Goal: Task Accomplishment & Management: Use online tool/utility

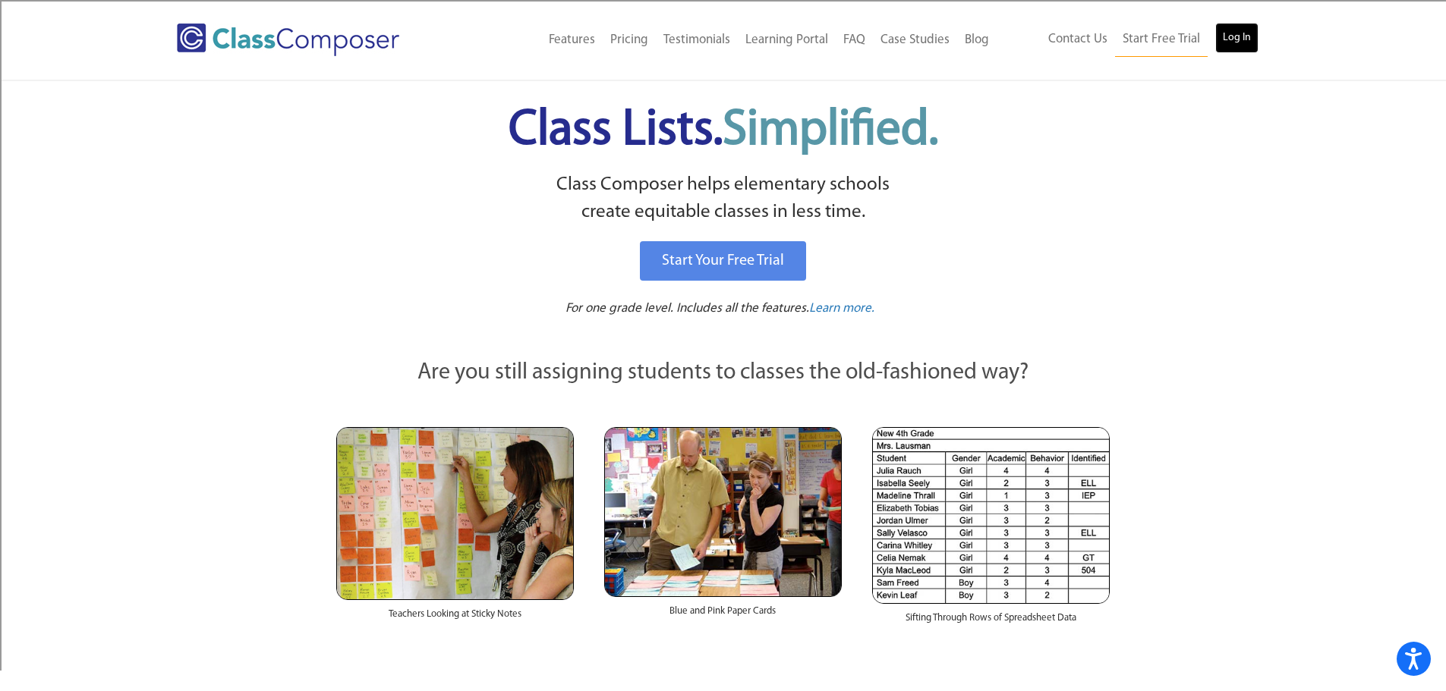
click at [1221, 42] on link "Log In" at bounding box center [1236, 38] width 43 height 30
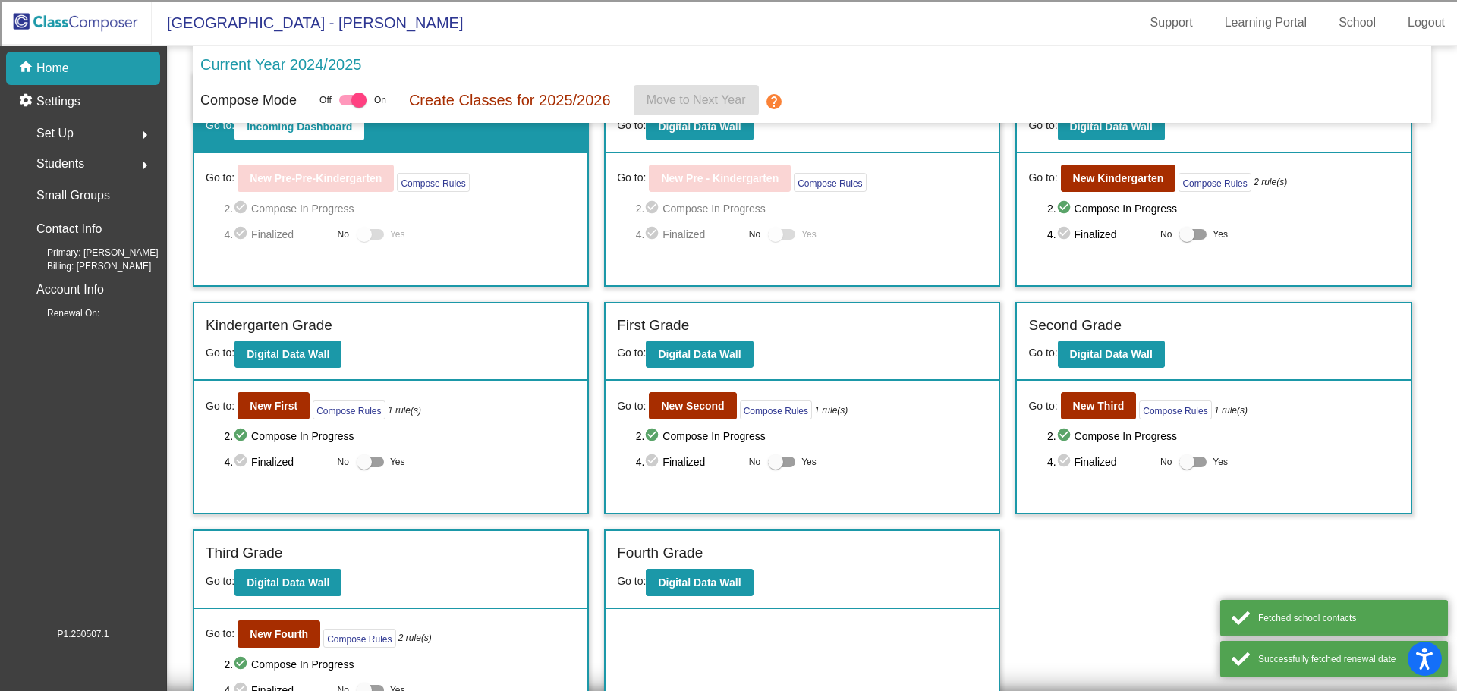
scroll to position [76, 0]
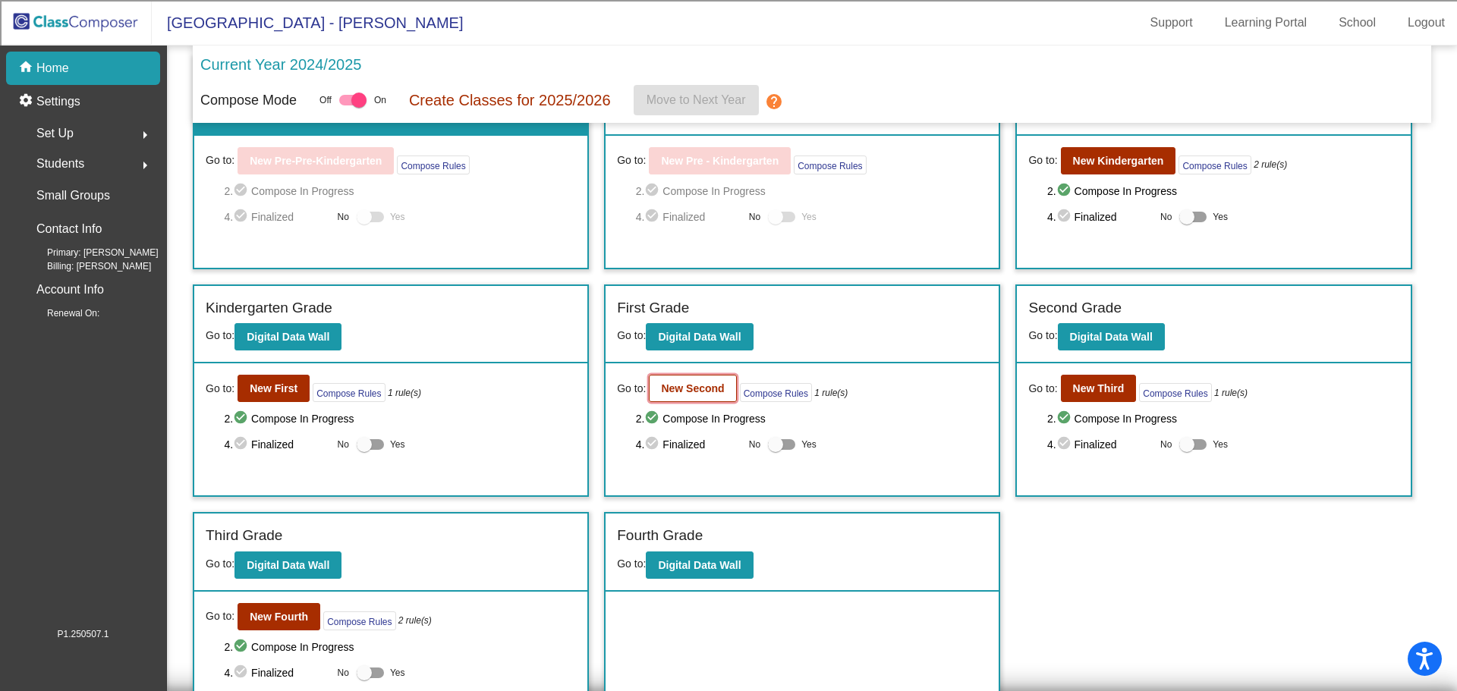
click at [676, 386] on b "New Second" at bounding box center [692, 388] width 63 height 12
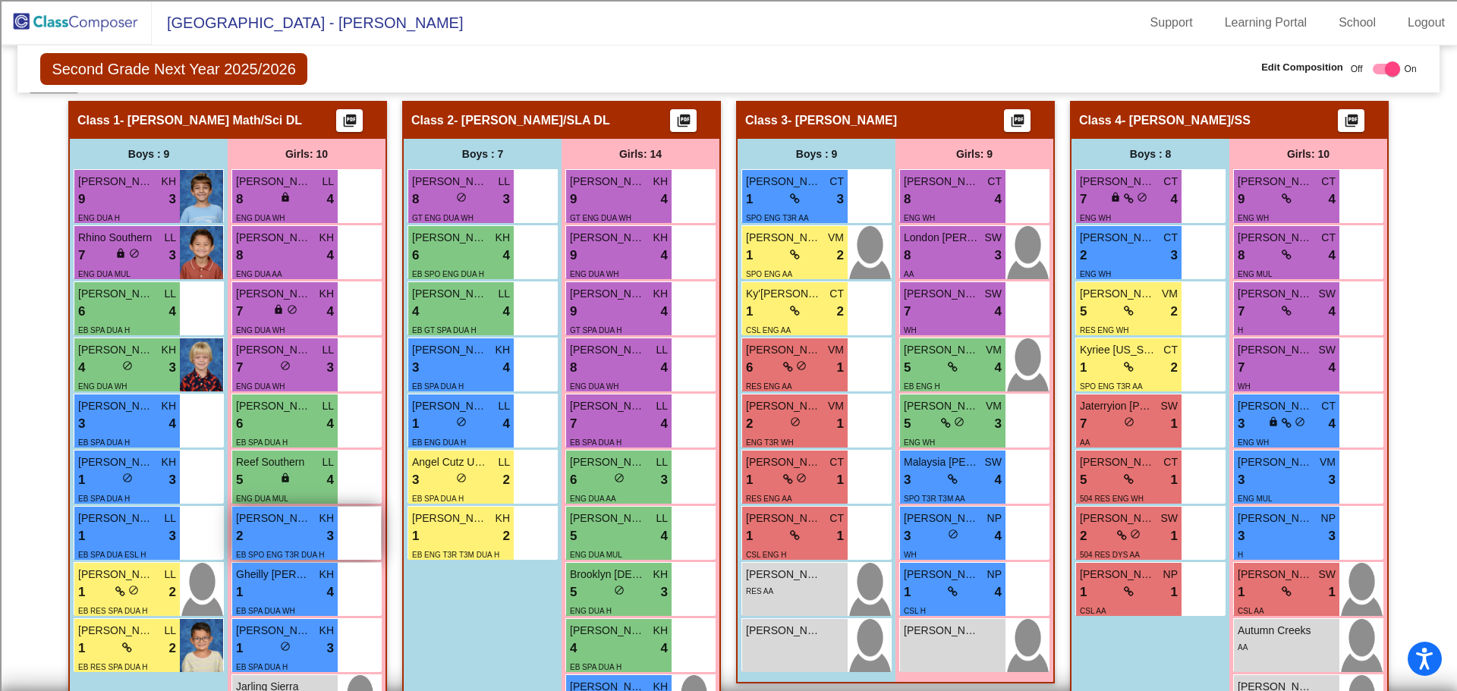
scroll to position [379, 0]
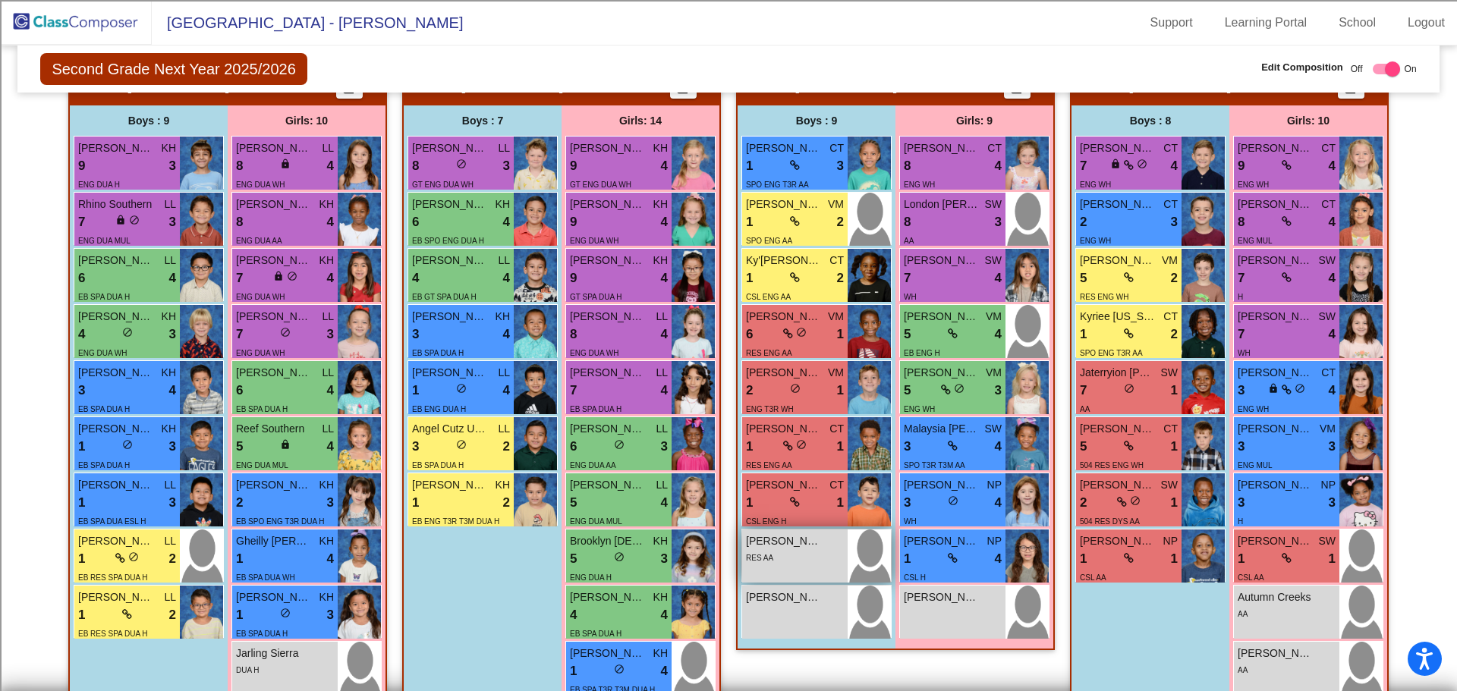
click at [774, 562] on div "RES AA" at bounding box center [795, 557] width 98 height 16
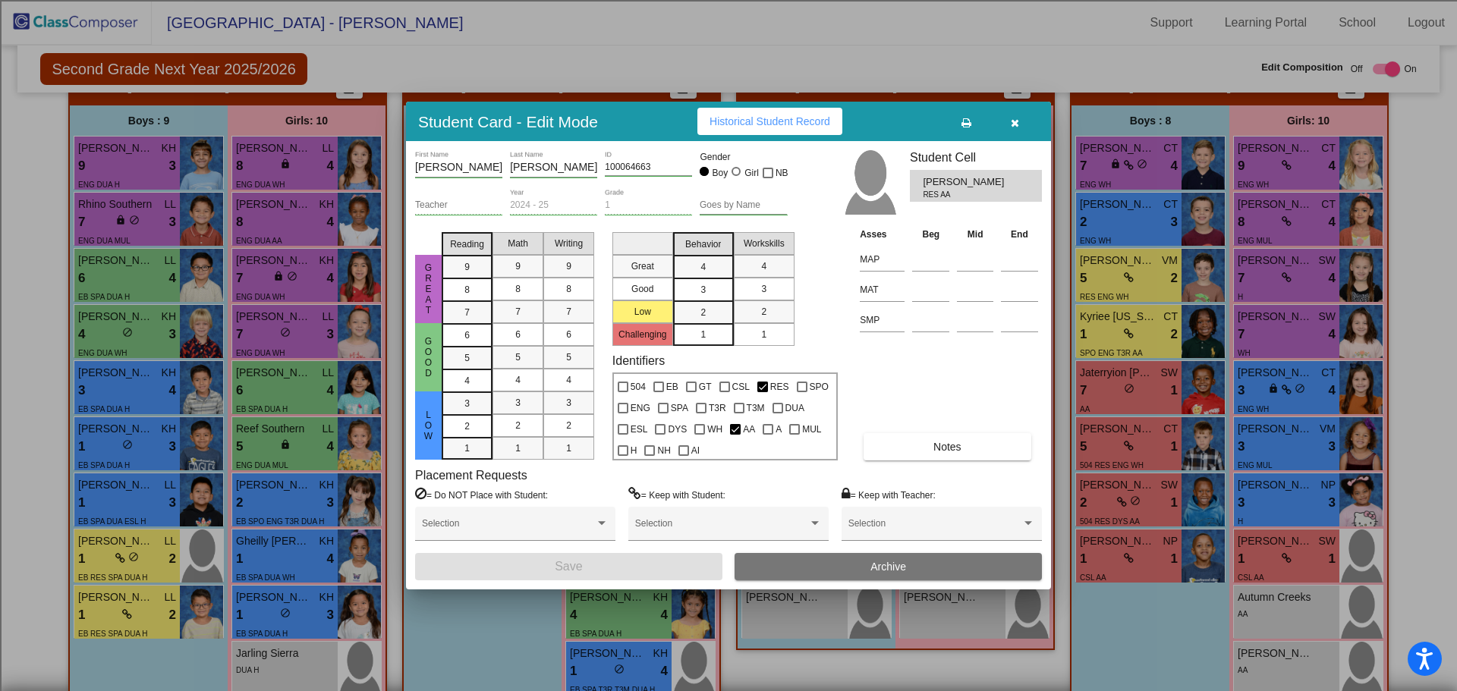
click at [1019, 121] on button "button" at bounding box center [1014, 121] width 49 height 27
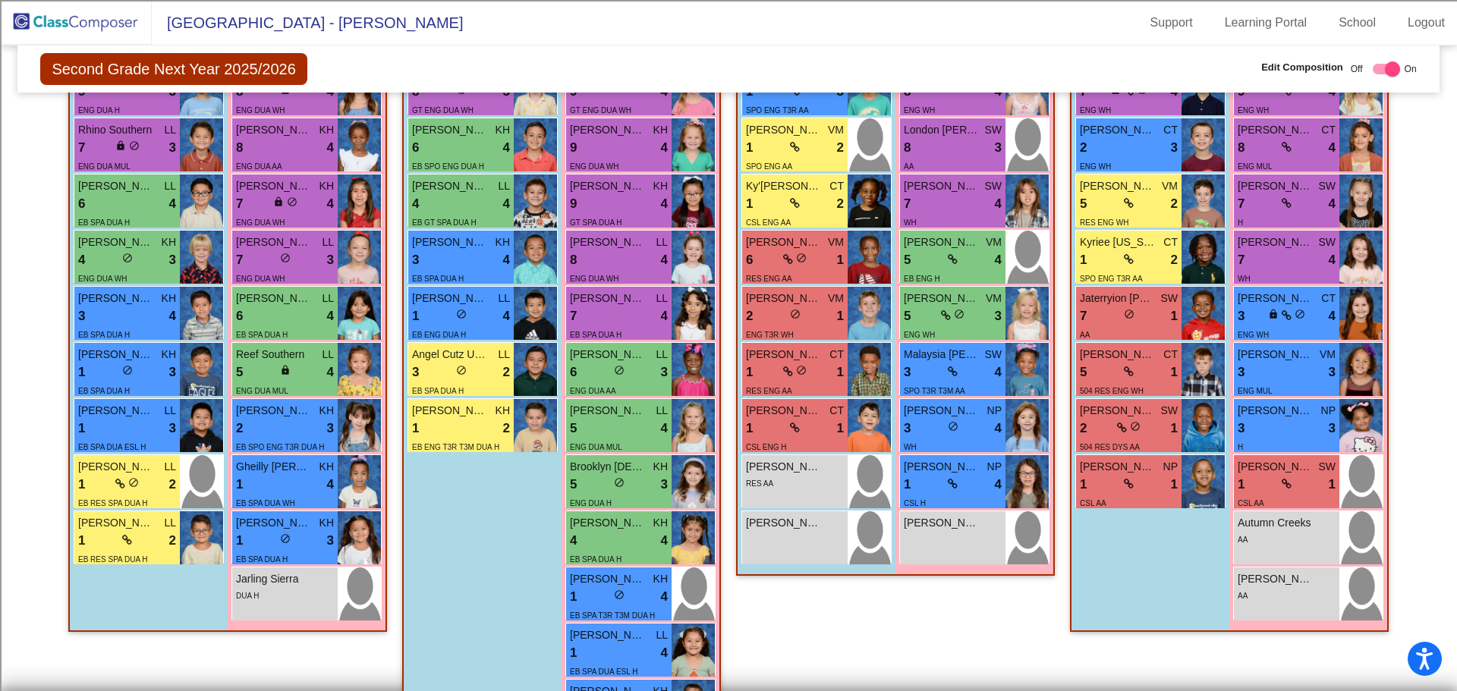
scroll to position [378, 0]
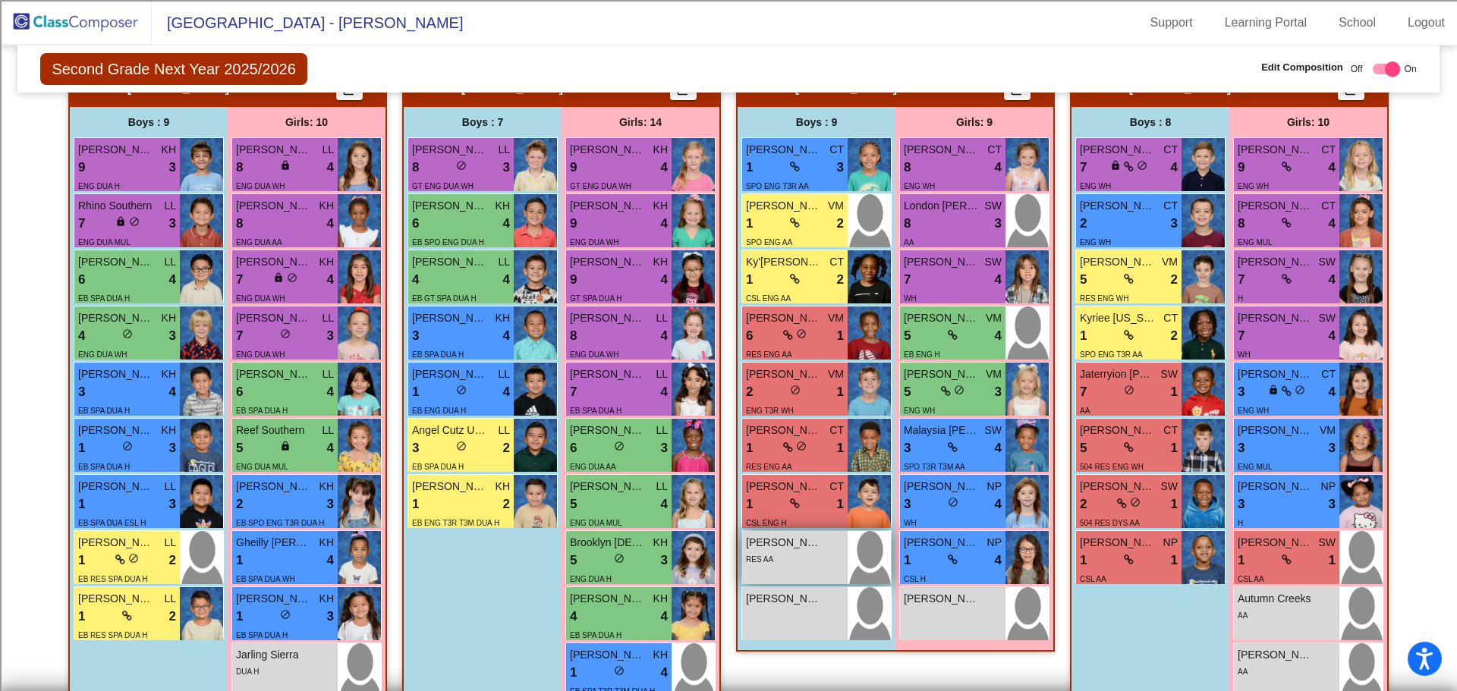
click at [798, 540] on span "[PERSON_NAME]" at bounding box center [784, 543] width 76 height 16
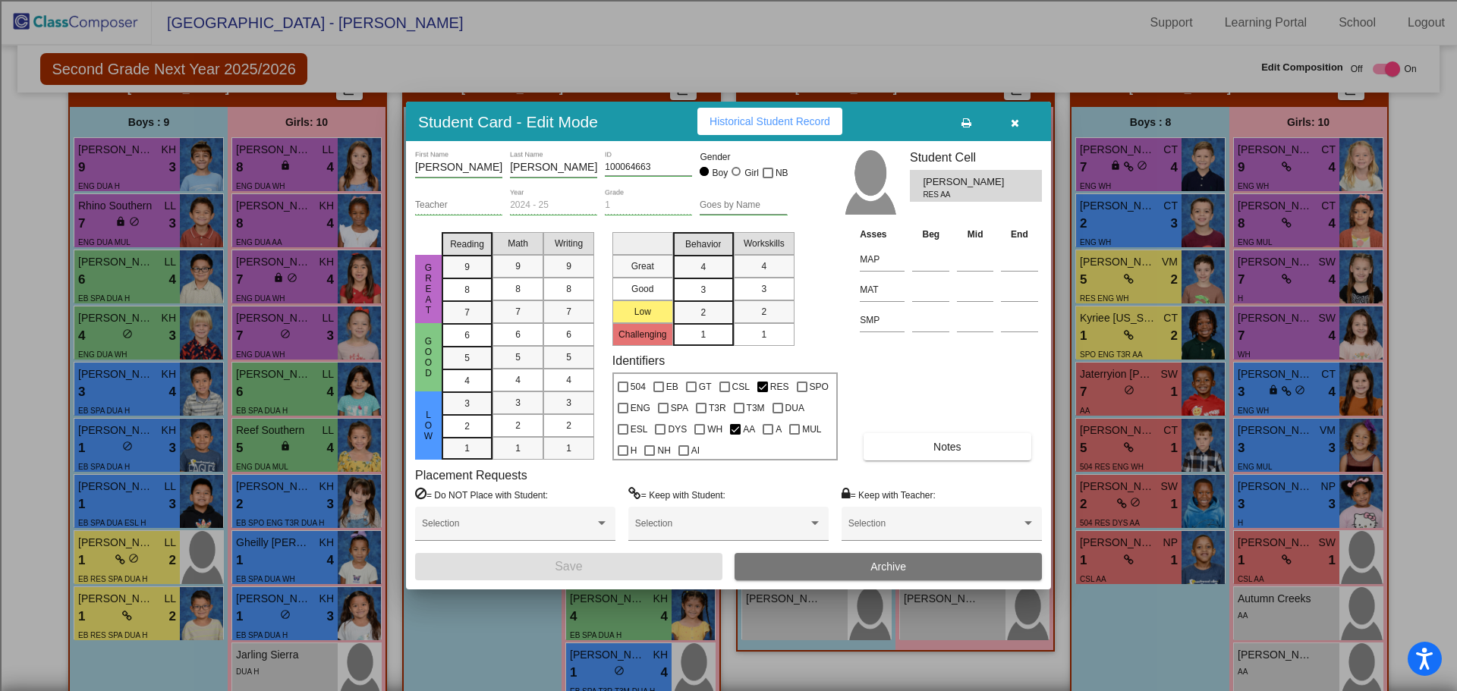
click at [1018, 122] on icon "button" at bounding box center [1015, 123] width 8 height 11
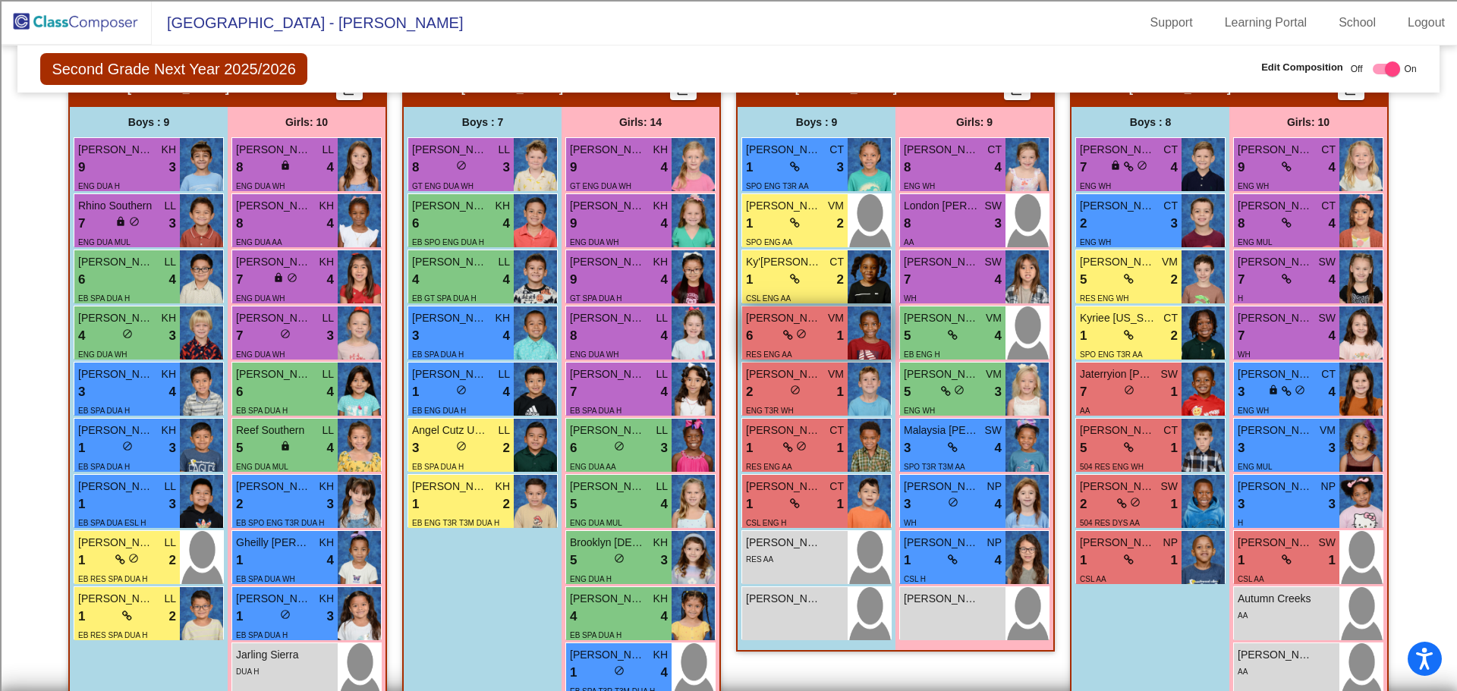
click at [817, 343] on div "6 lock do_not_disturb_alt 1" at bounding box center [795, 336] width 98 height 20
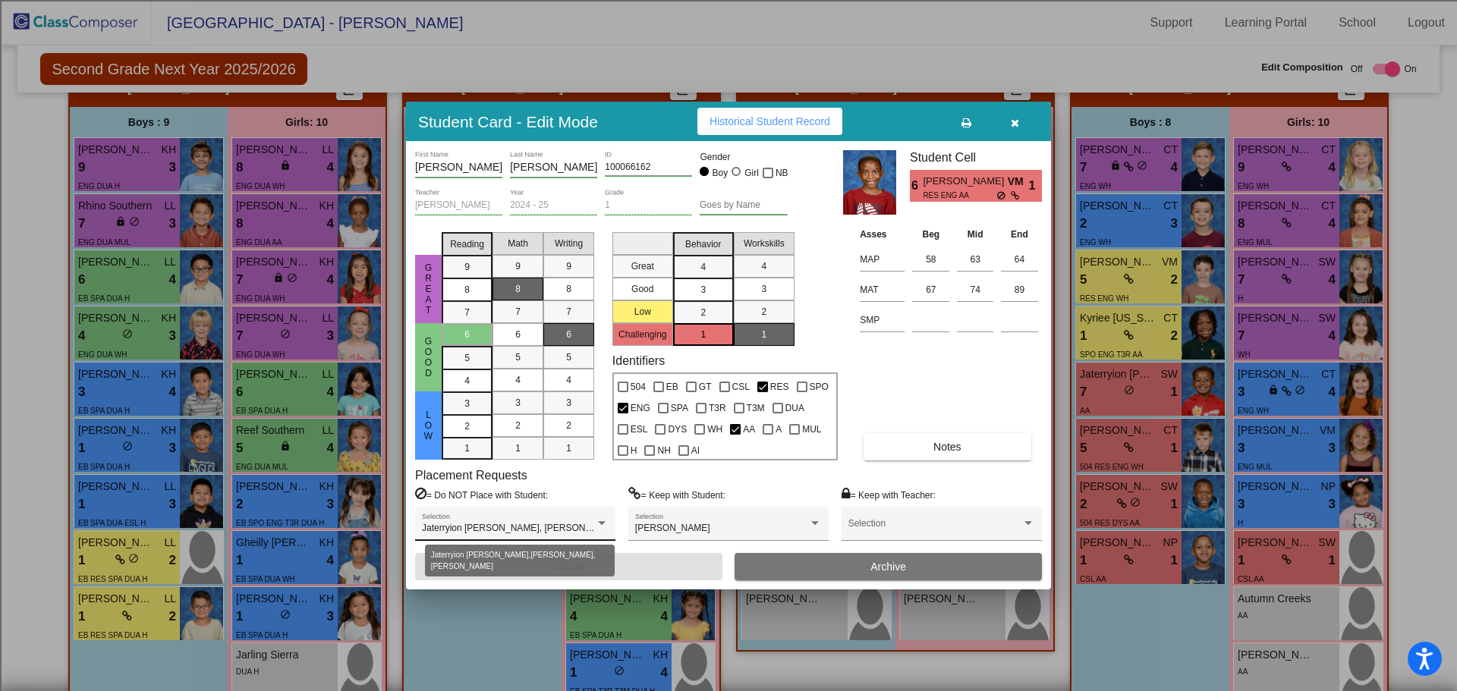
click at [596, 525] on div at bounding box center [602, 523] width 14 height 11
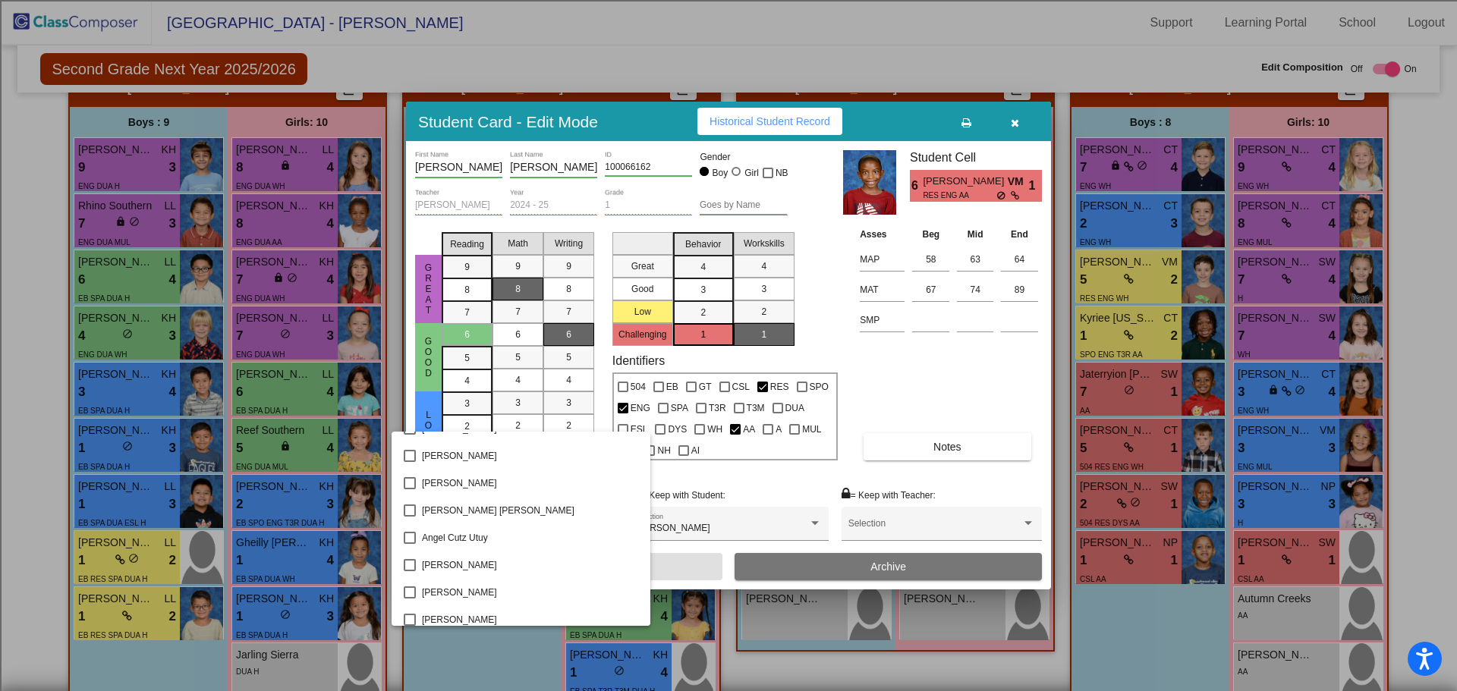
scroll to position [0, 0]
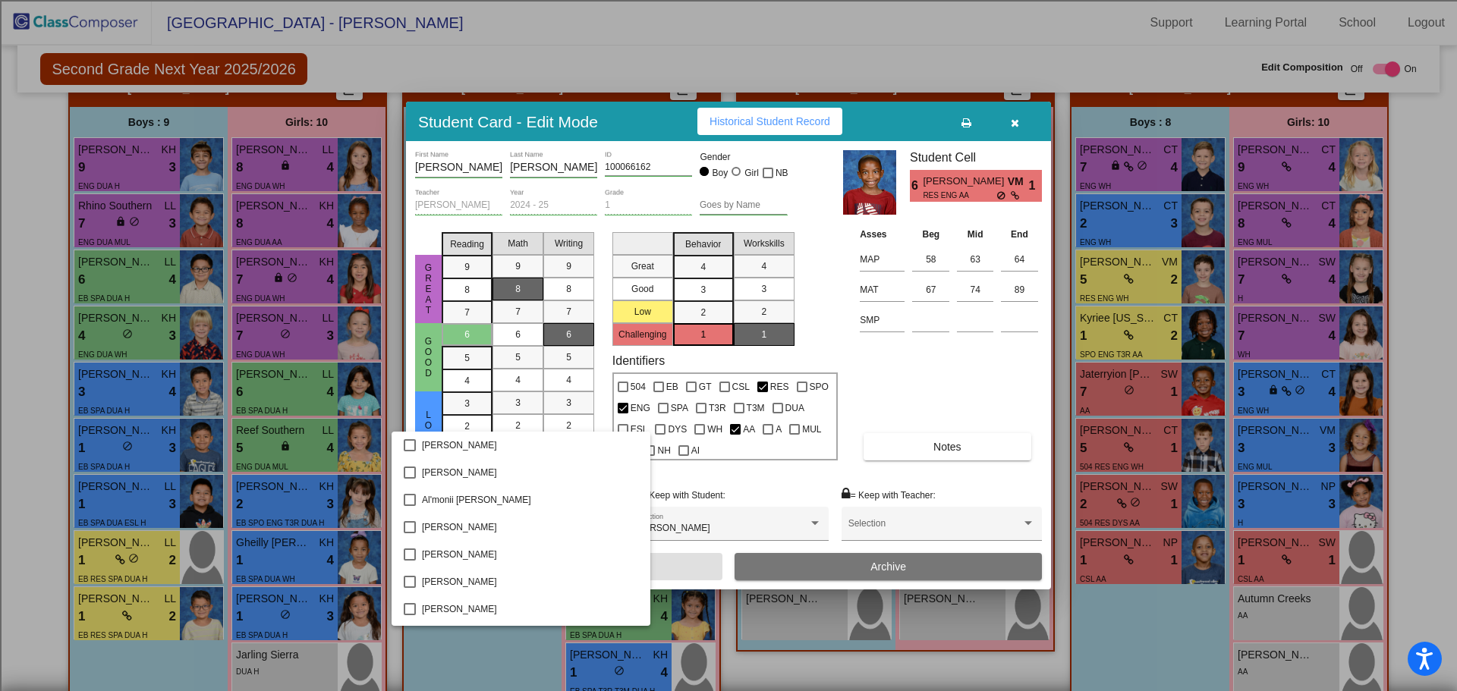
click at [933, 373] on div at bounding box center [728, 345] width 1457 height 691
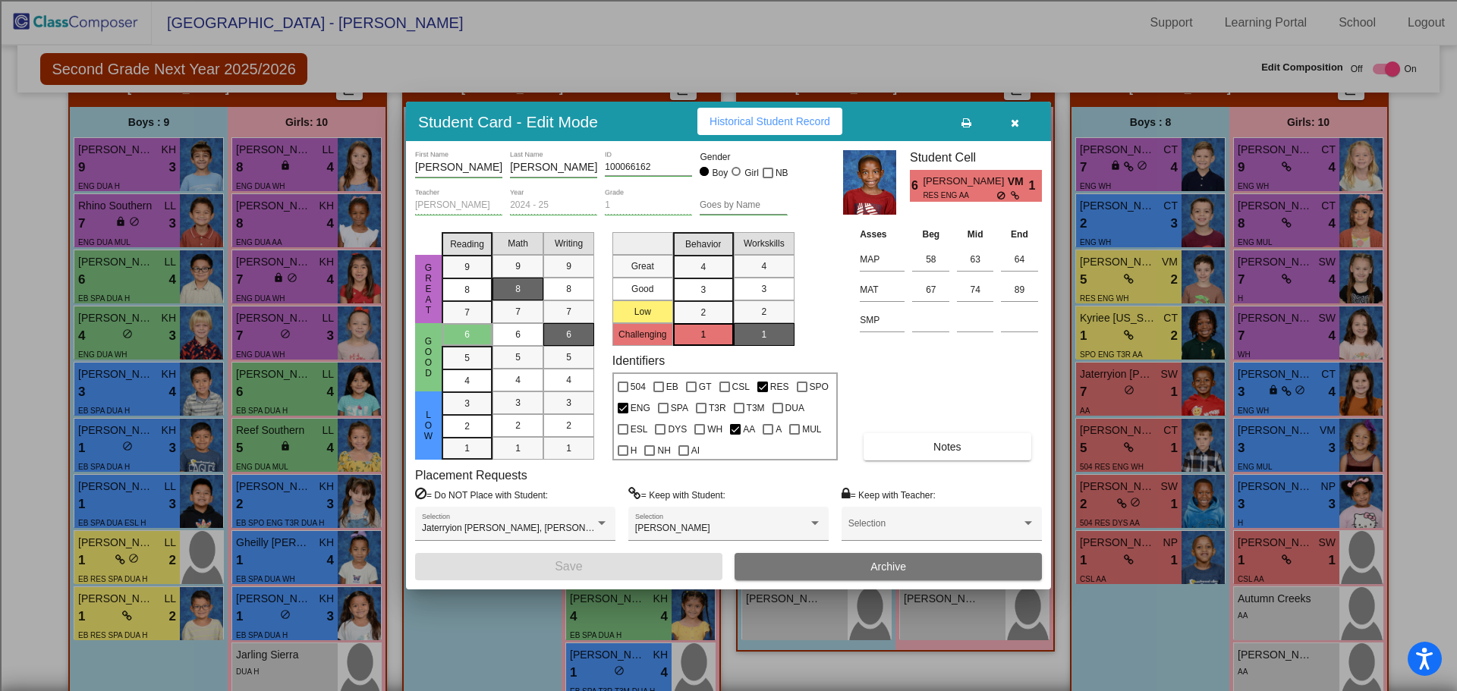
click at [1013, 119] on icon "button" at bounding box center [1015, 123] width 8 height 11
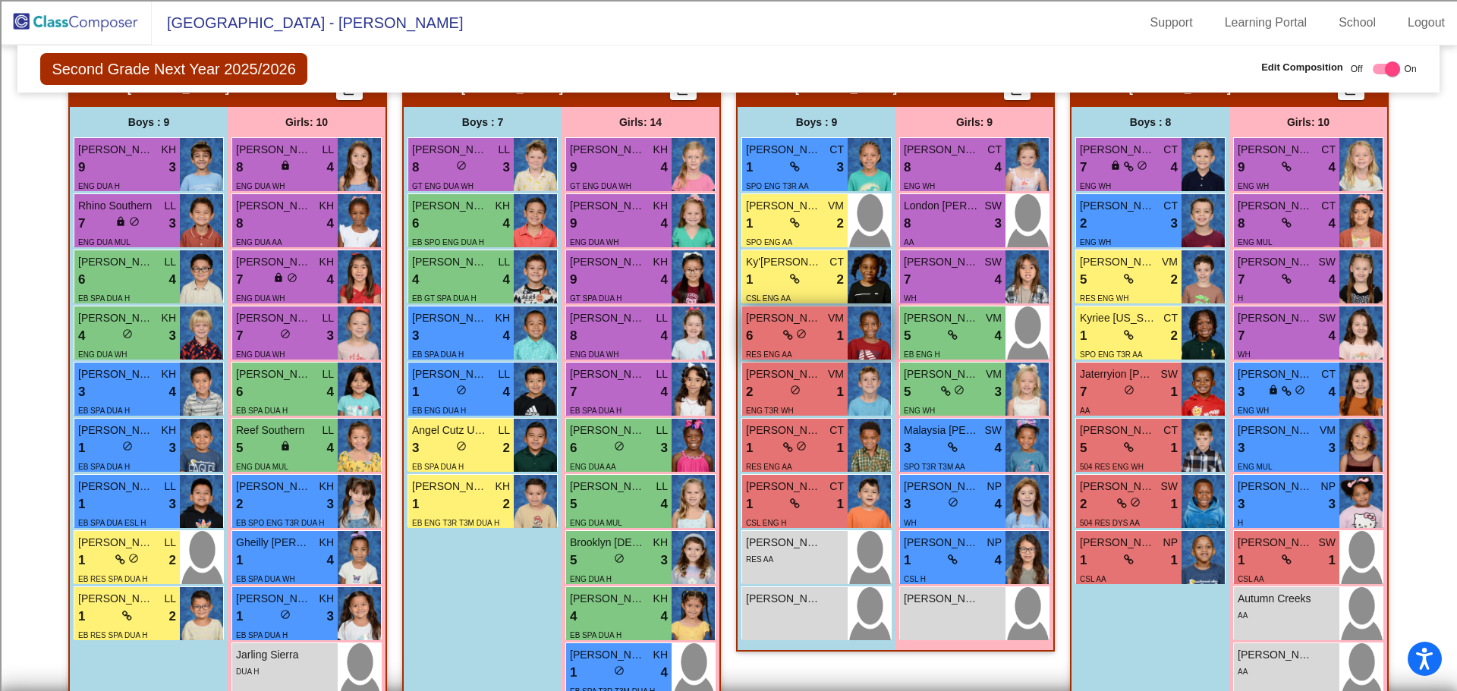
click at [773, 333] on div "6 lock do_not_disturb_alt 1" at bounding box center [795, 336] width 98 height 20
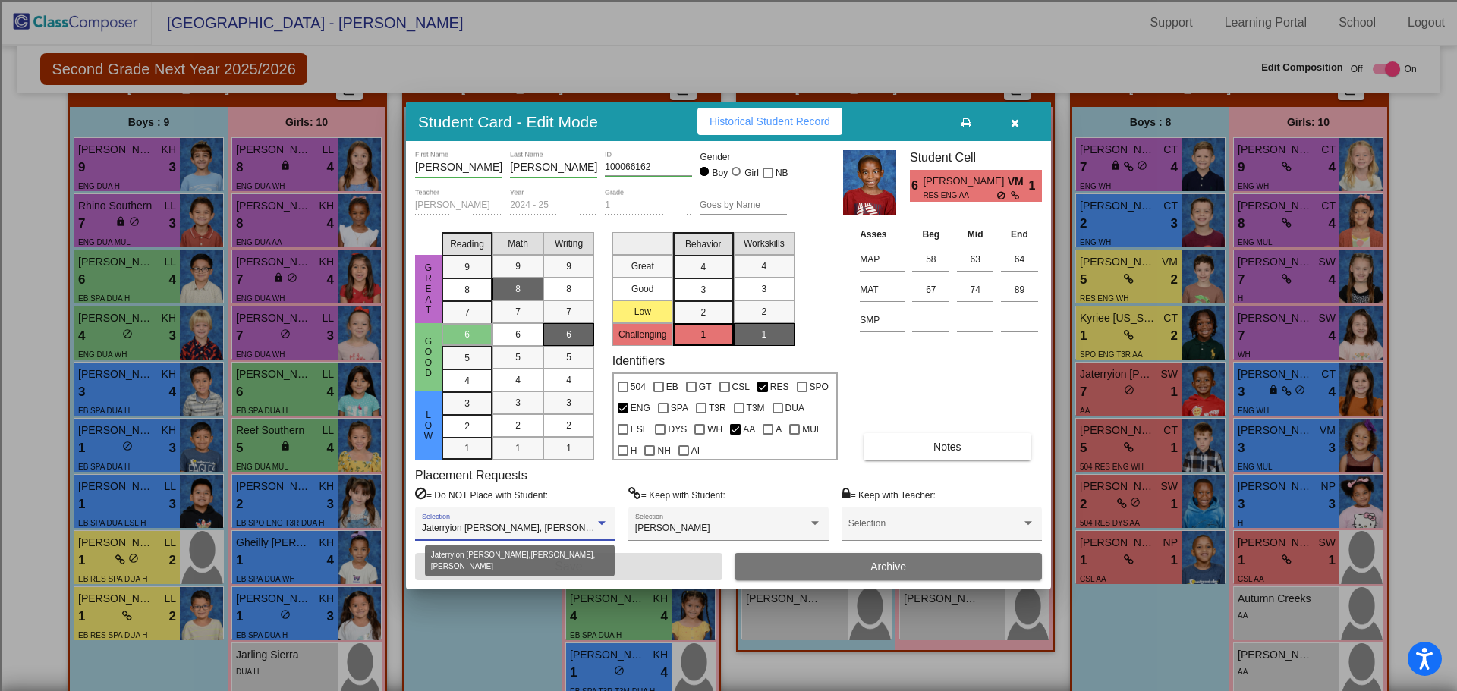
click at [483, 528] on span "Jaterryion [PERSON_NAME], [PERSON_NAME], [PERSON_NAME]" at bounding box center [560, 528] width 277 height 11
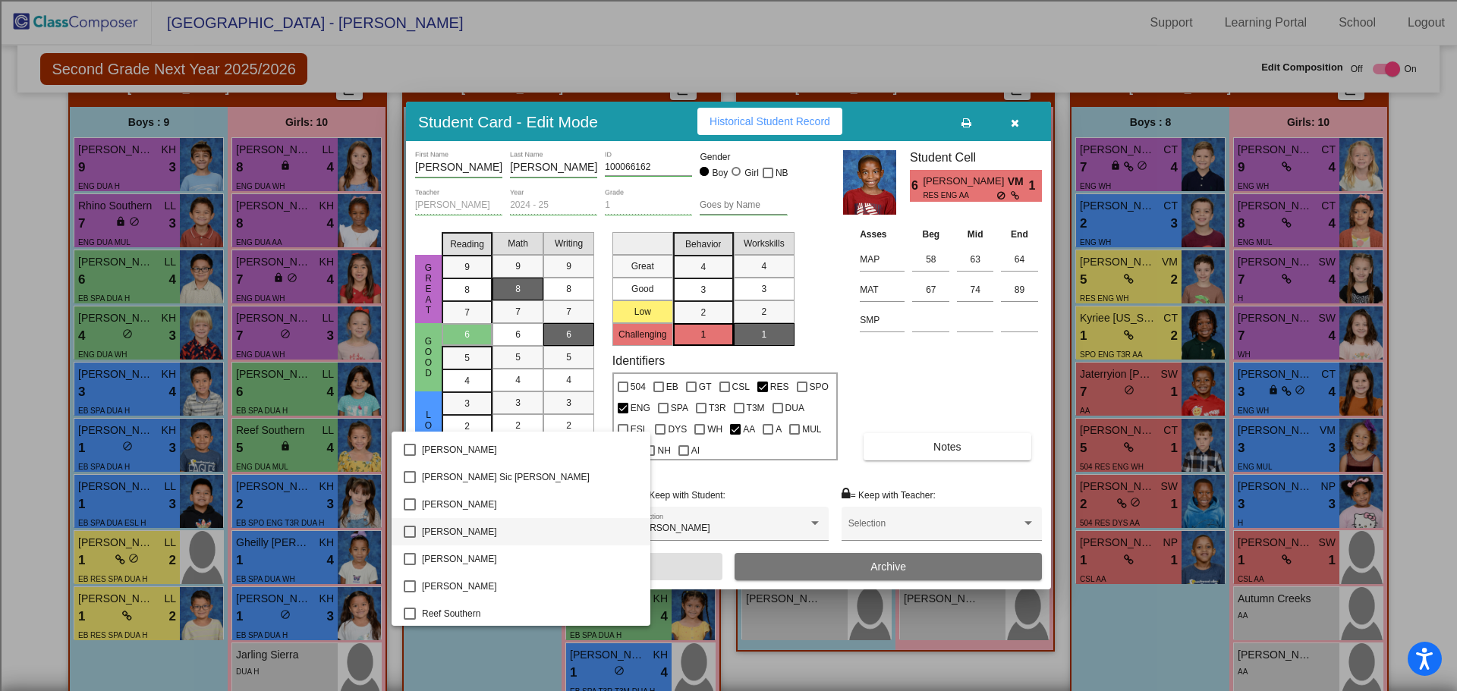
scroll to position [2729, 0]
click at [1015, 126] on div at bounding box center [728, 345] width 1457 height 691
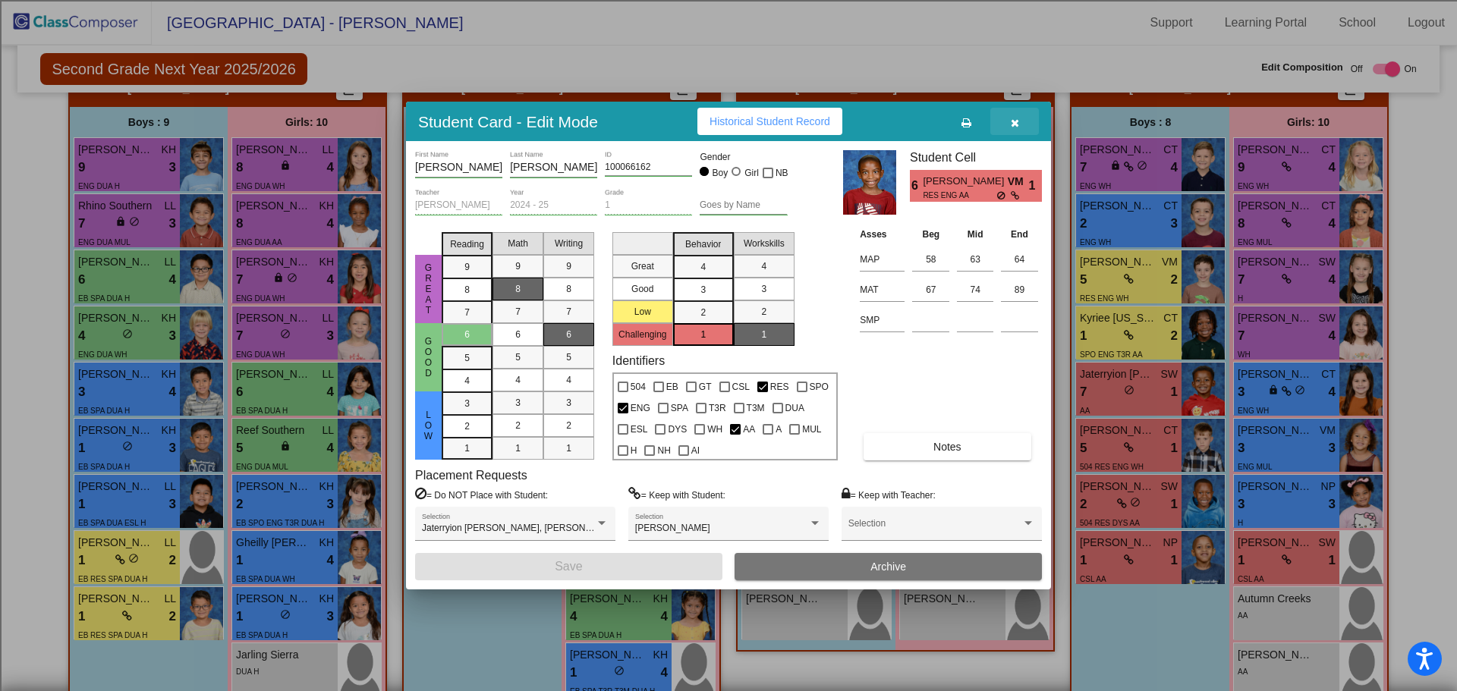
click at [1015, 120] on icon "button" at bounding box center [1015, 123] width 8 height 11
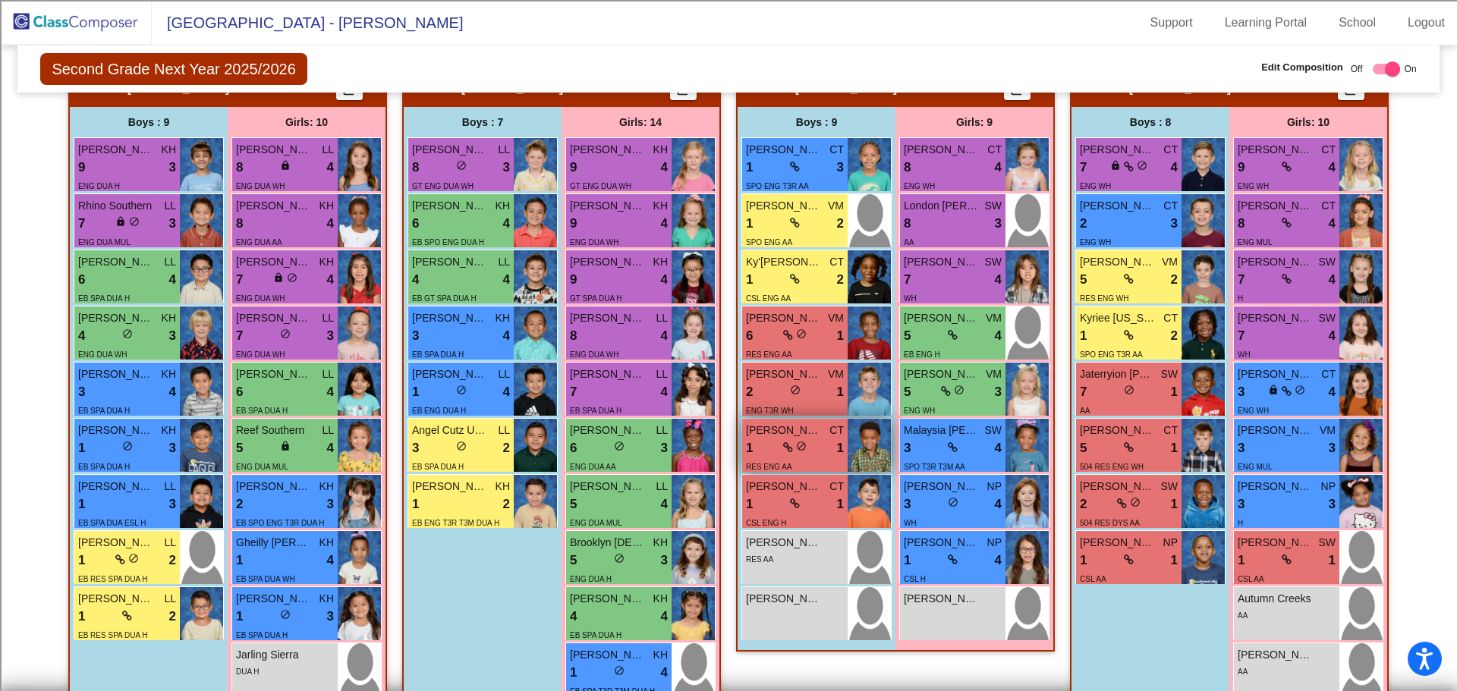
click at [774, 430] on span "[PERSON_NAME]" at bounding box center [784, 431] width 76 height 16
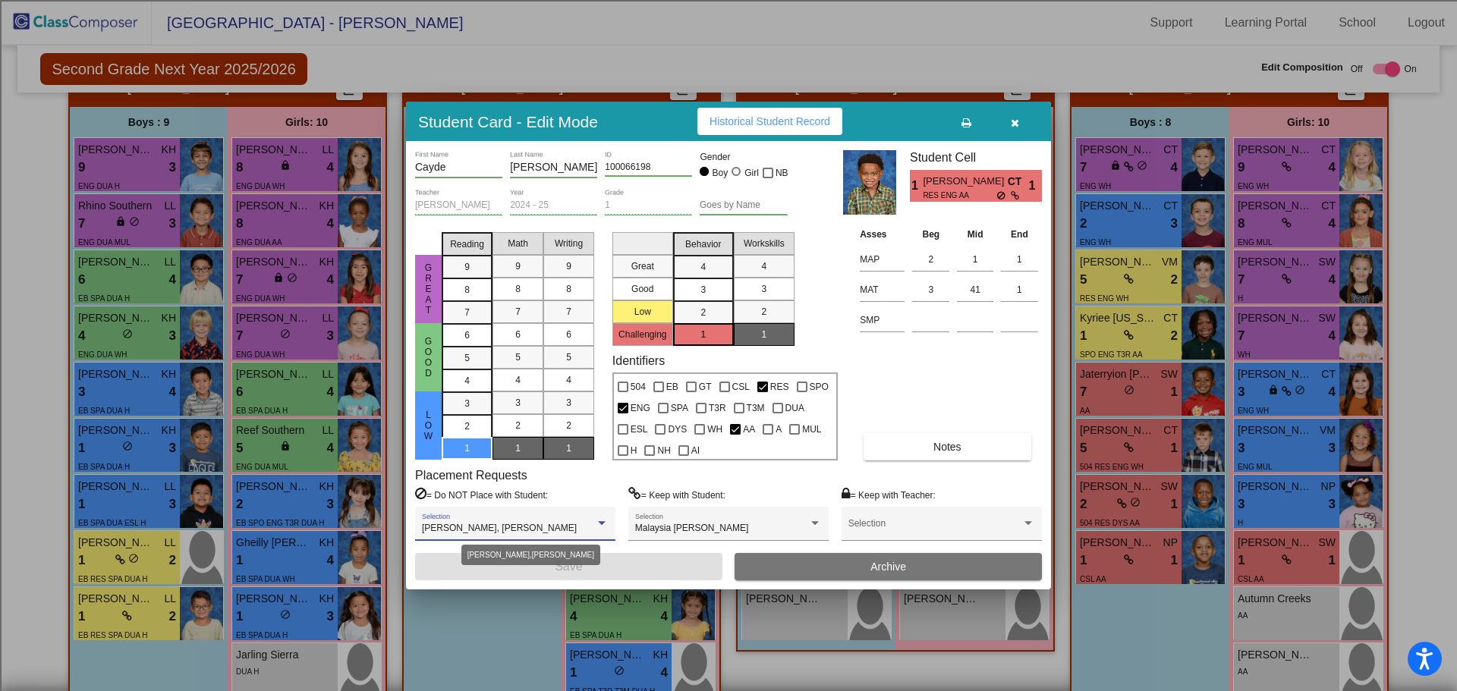
click at [568, 524] on div "[PERSON_NAME], [PERSON_NAME]" at bounding box center [508, 529] width 173 height 11
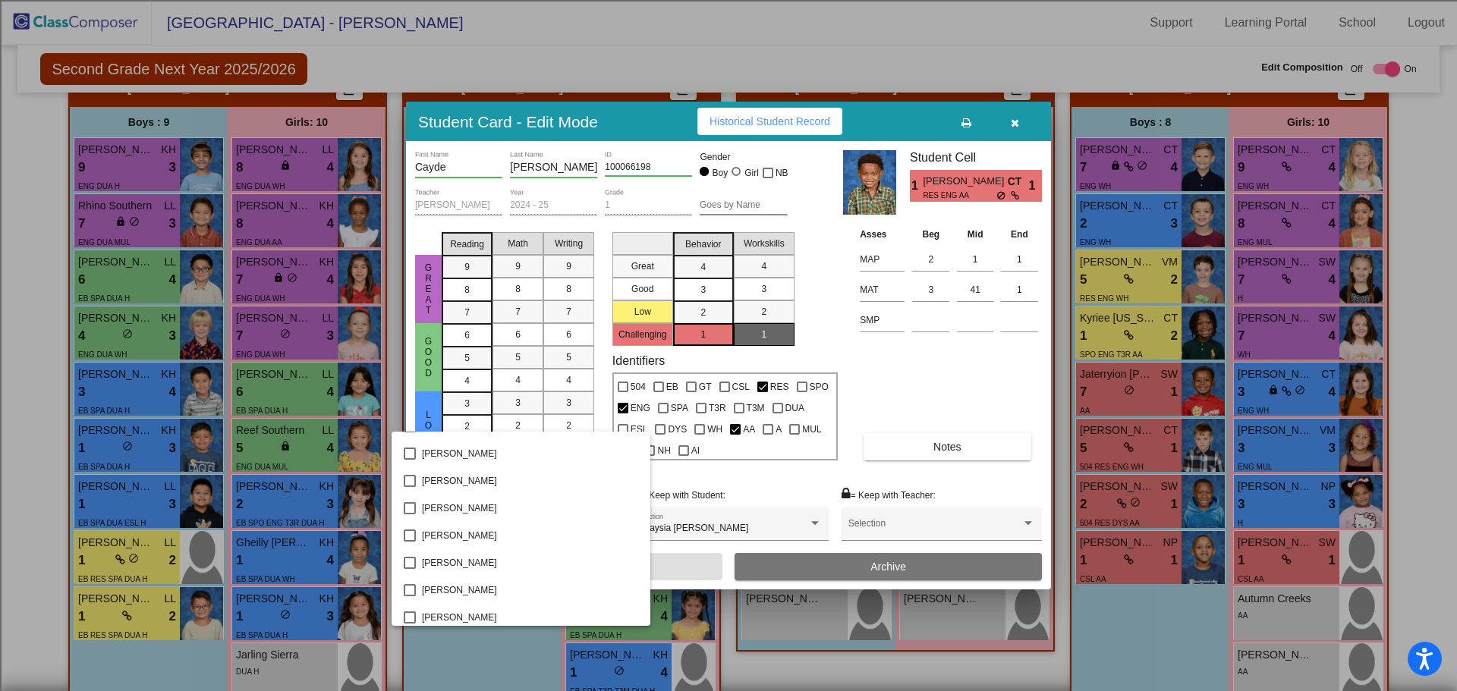
scroll to position [2594, 0]
click at [900, 367] on div at bounding box center [728, 345] width 1457 height 691
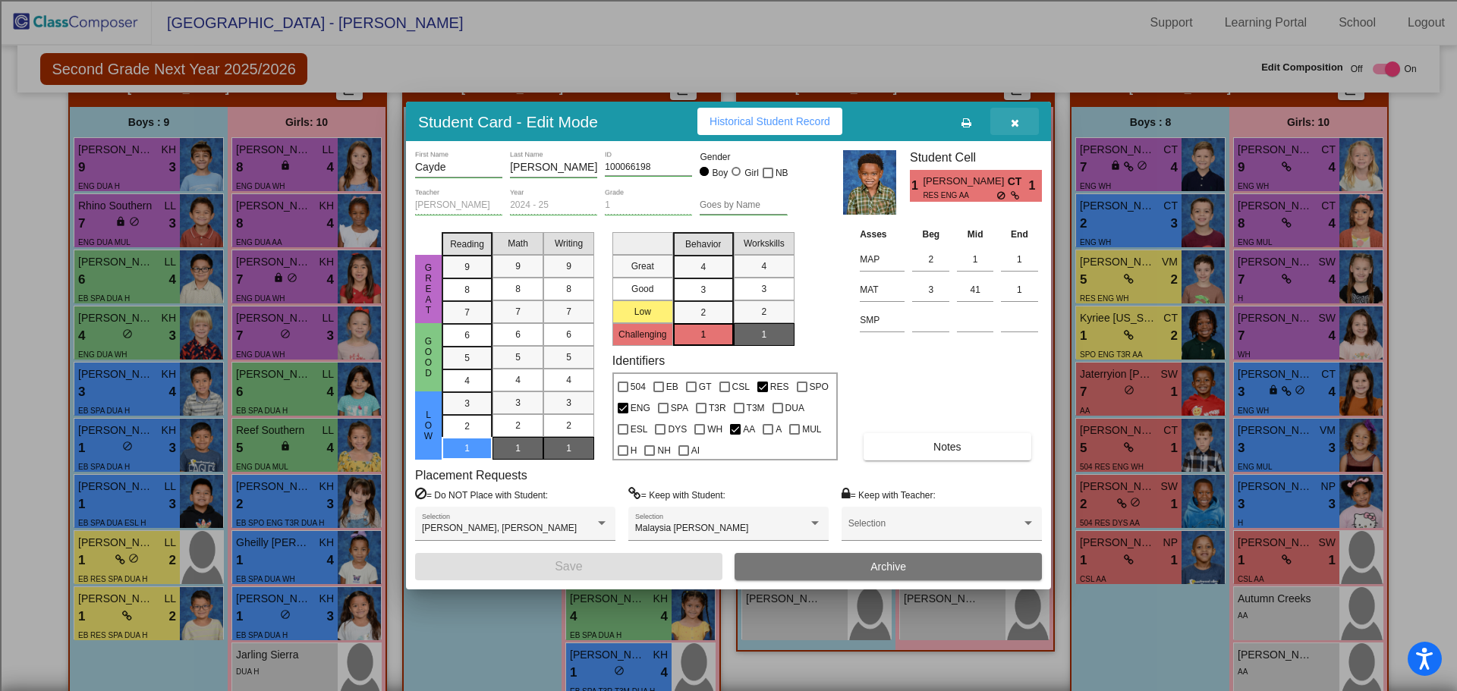
click at [1017, 119] on icon "button" at bounding box center [1015, 123] width 8 height 11
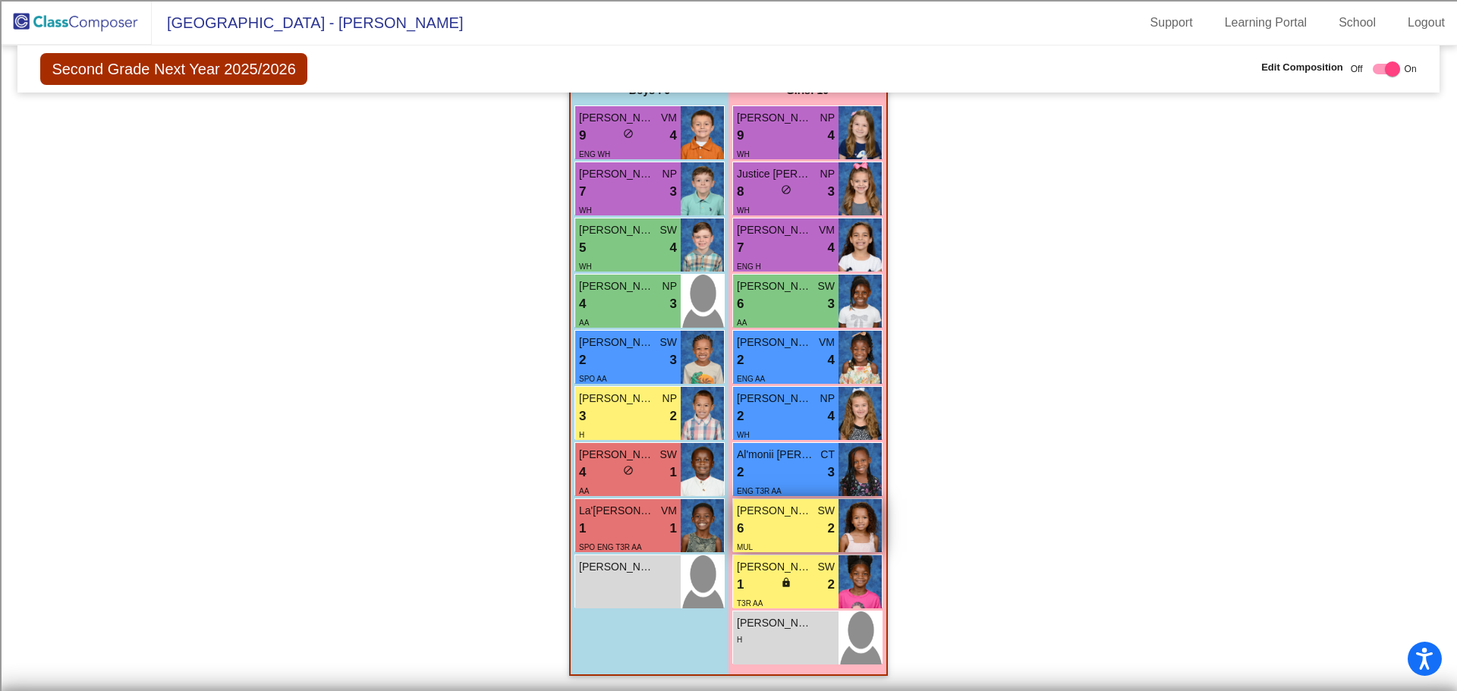
scroll to position [1213, 0]
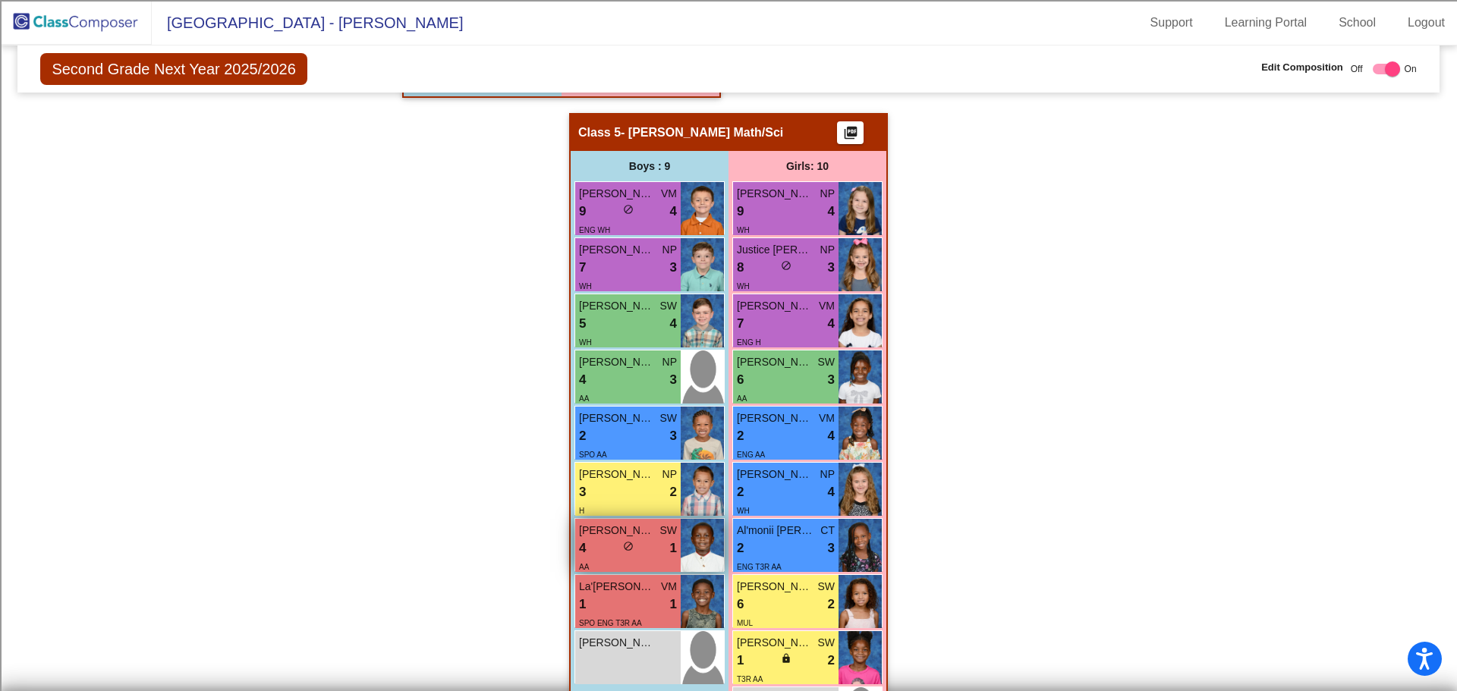
click at [600, 536] on span "[PERSON_NAME]" at bounding box center [617, 531] width 76 height 16
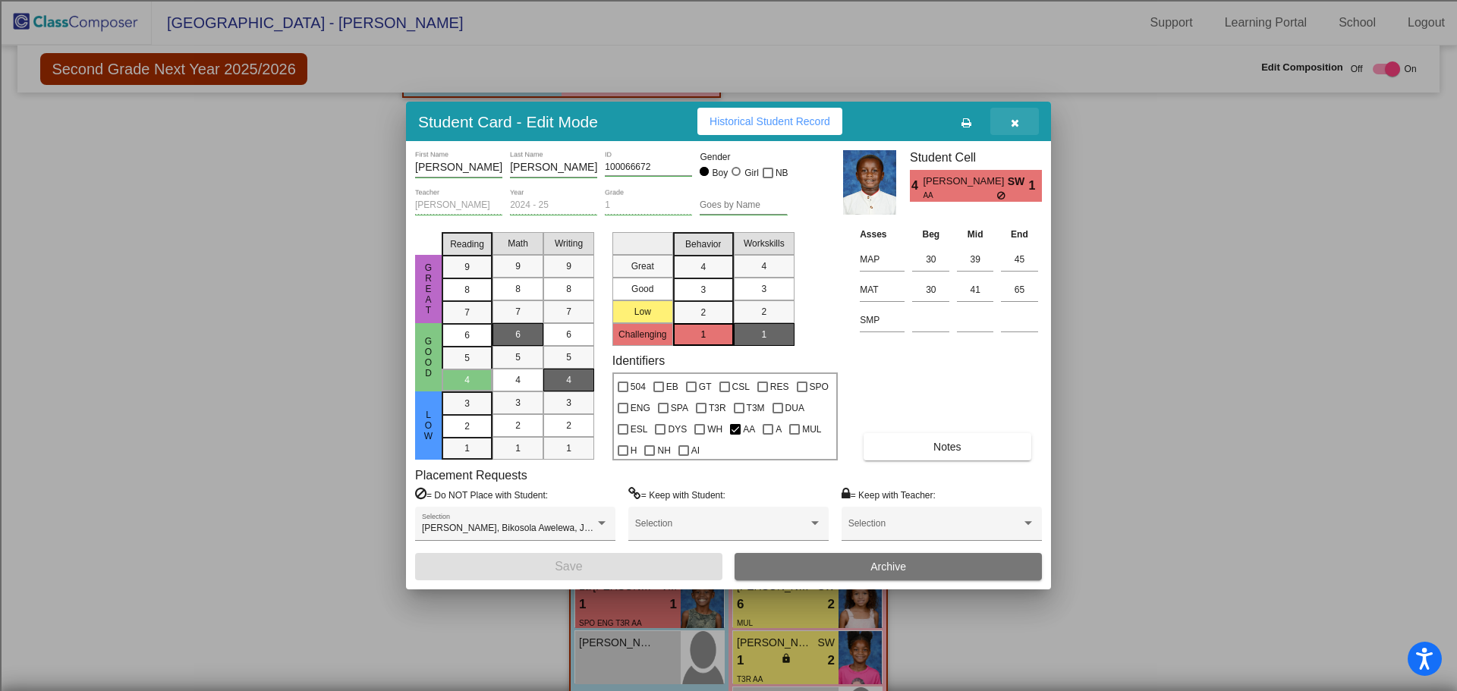
click at [1014, 123] on icon "button" at bounding box center [1015, 123] width 8 height 11
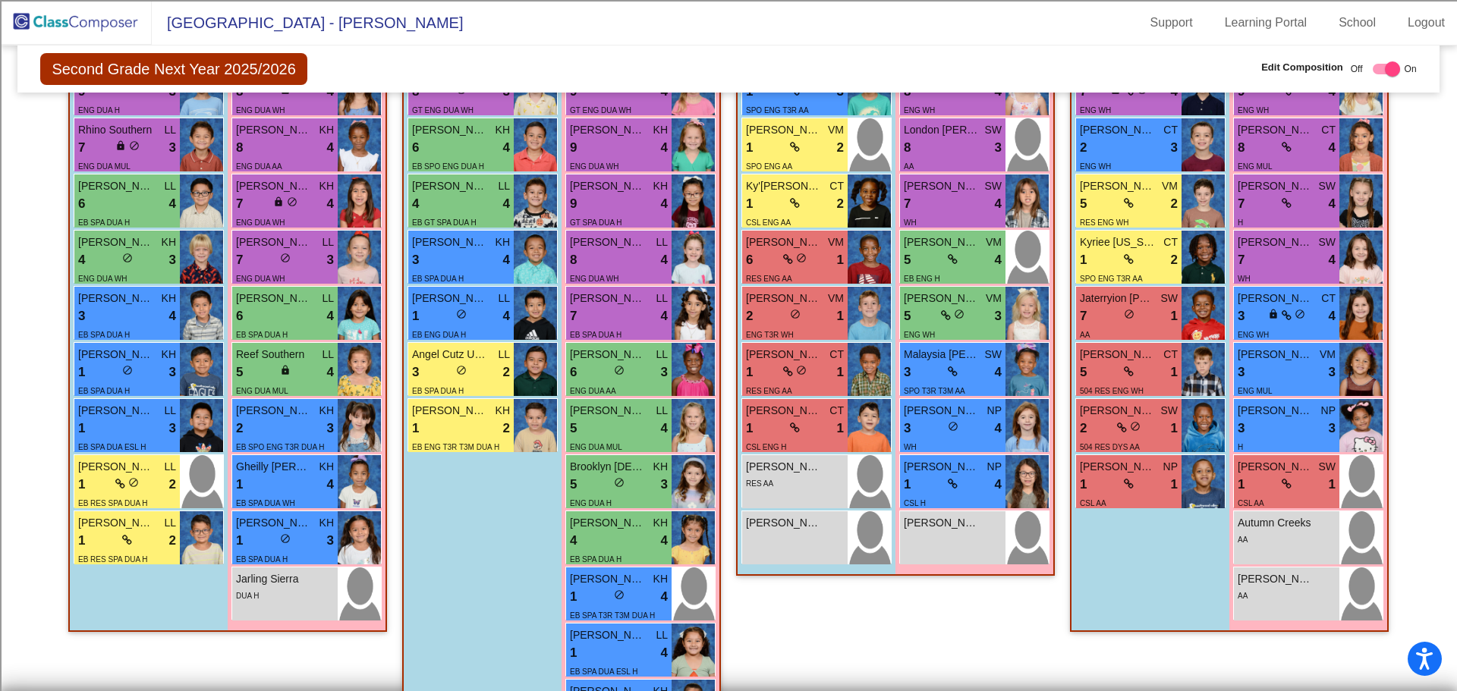
scroll to position [378, 0]
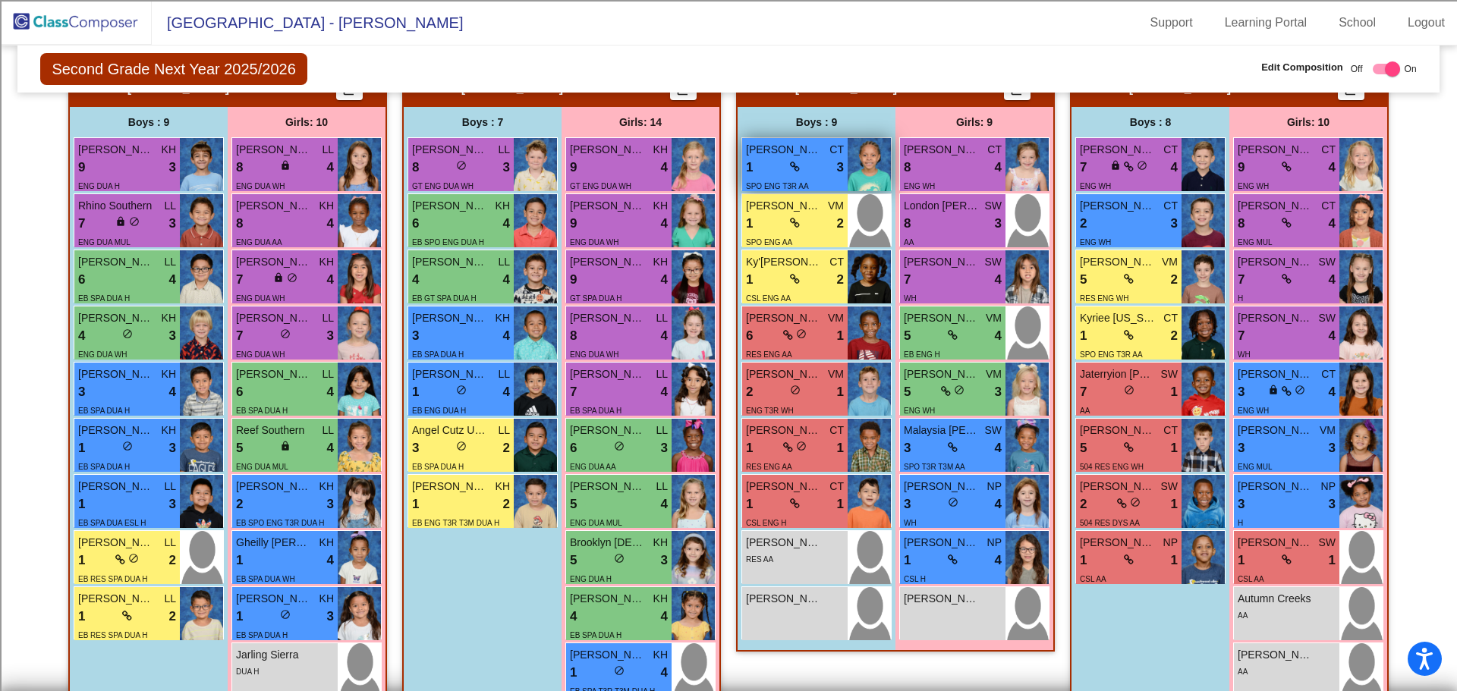
click at [776, 172] on div "1 lock do_not_disturb_alt 3" at bounding box center [795, 168] width 98 height 20
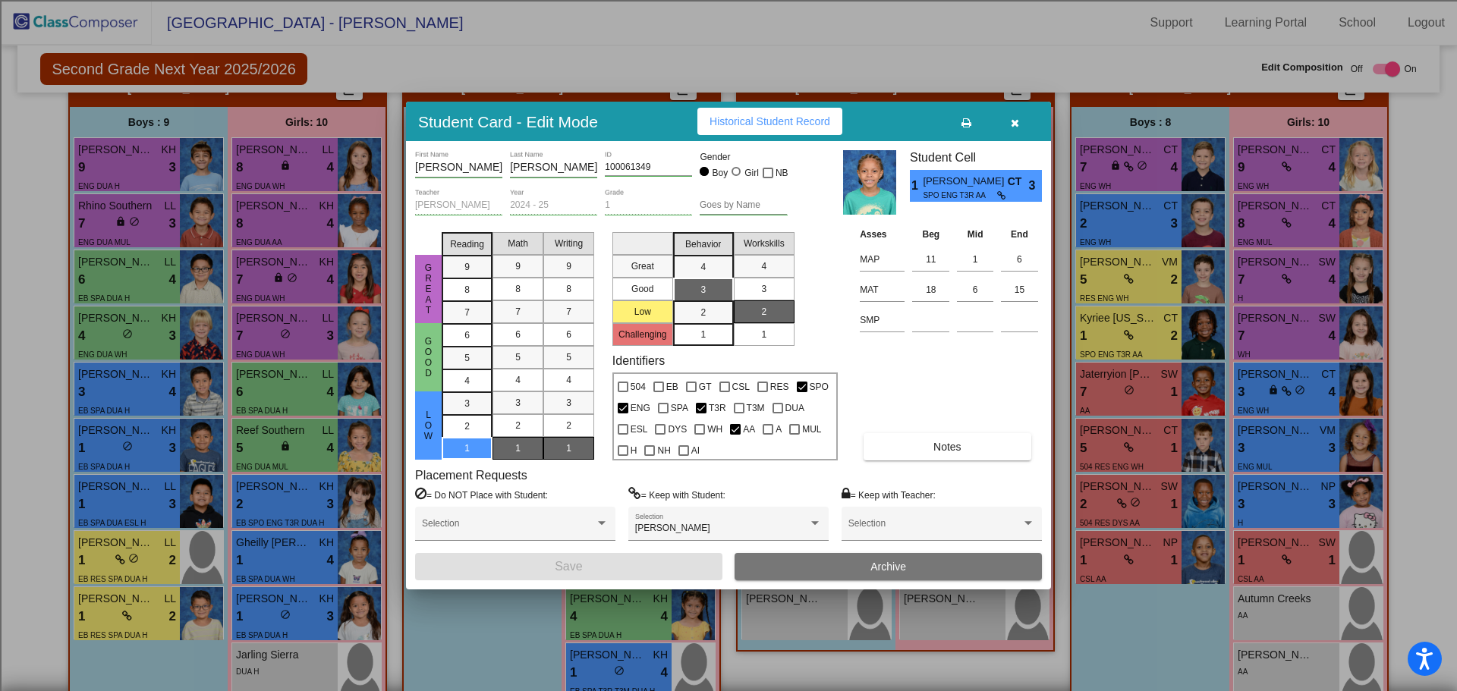
click at [1020, 119] on button "button" at bounding box center [1014, 121] width 49 height 27
